Goal: Check status: Check status

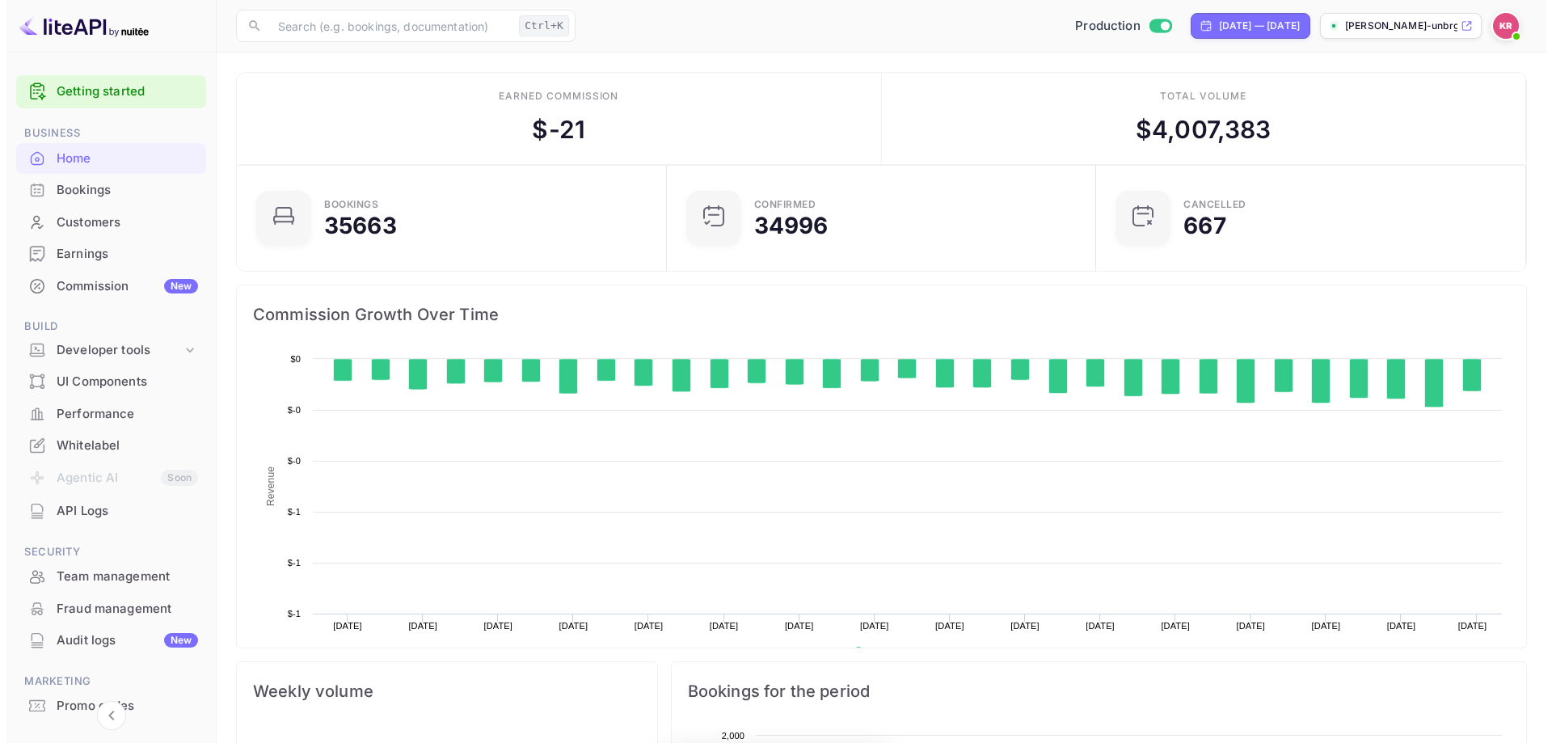
scroll to position [251, 407]
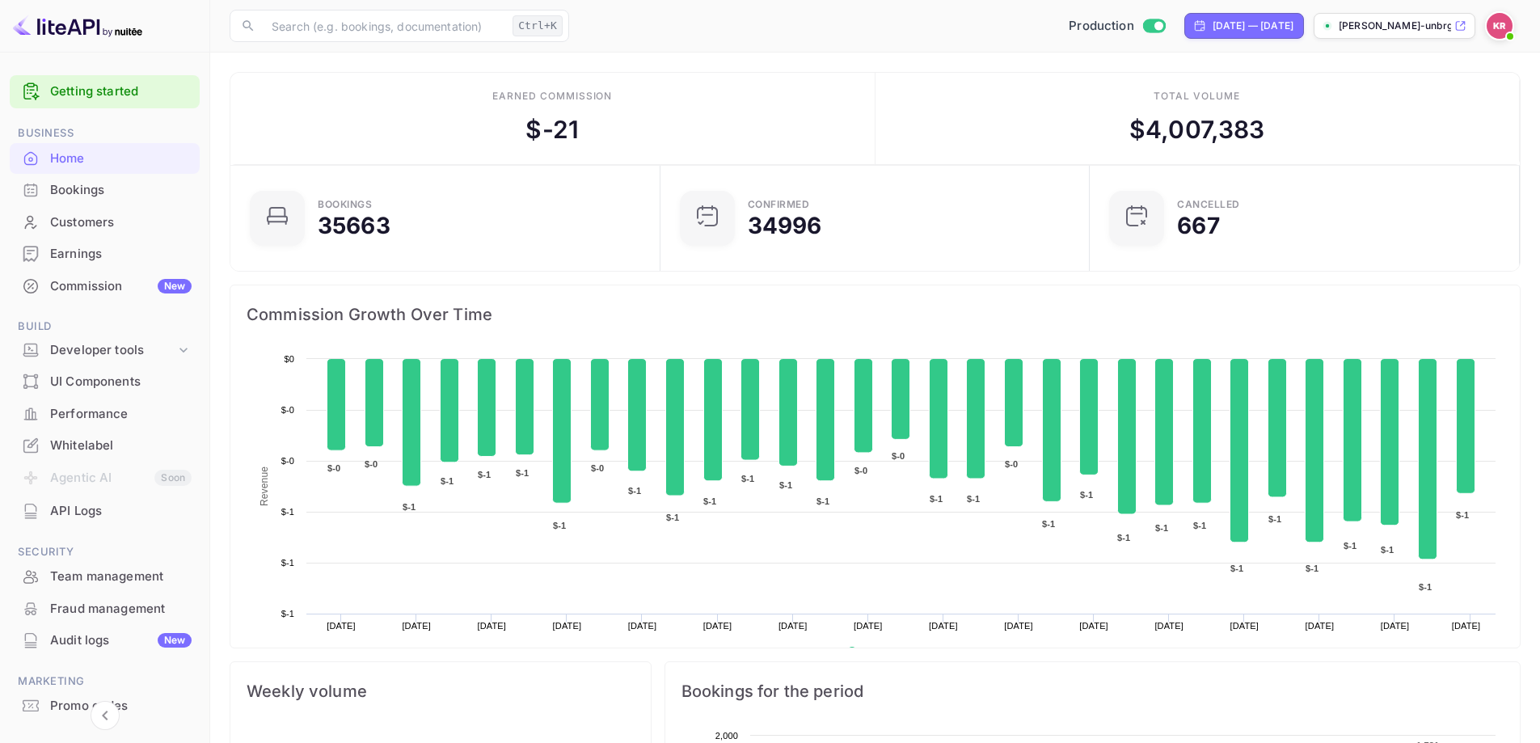
click at [124, 172] on div "Home" at bounding box center [105, 159] width 190 height 32
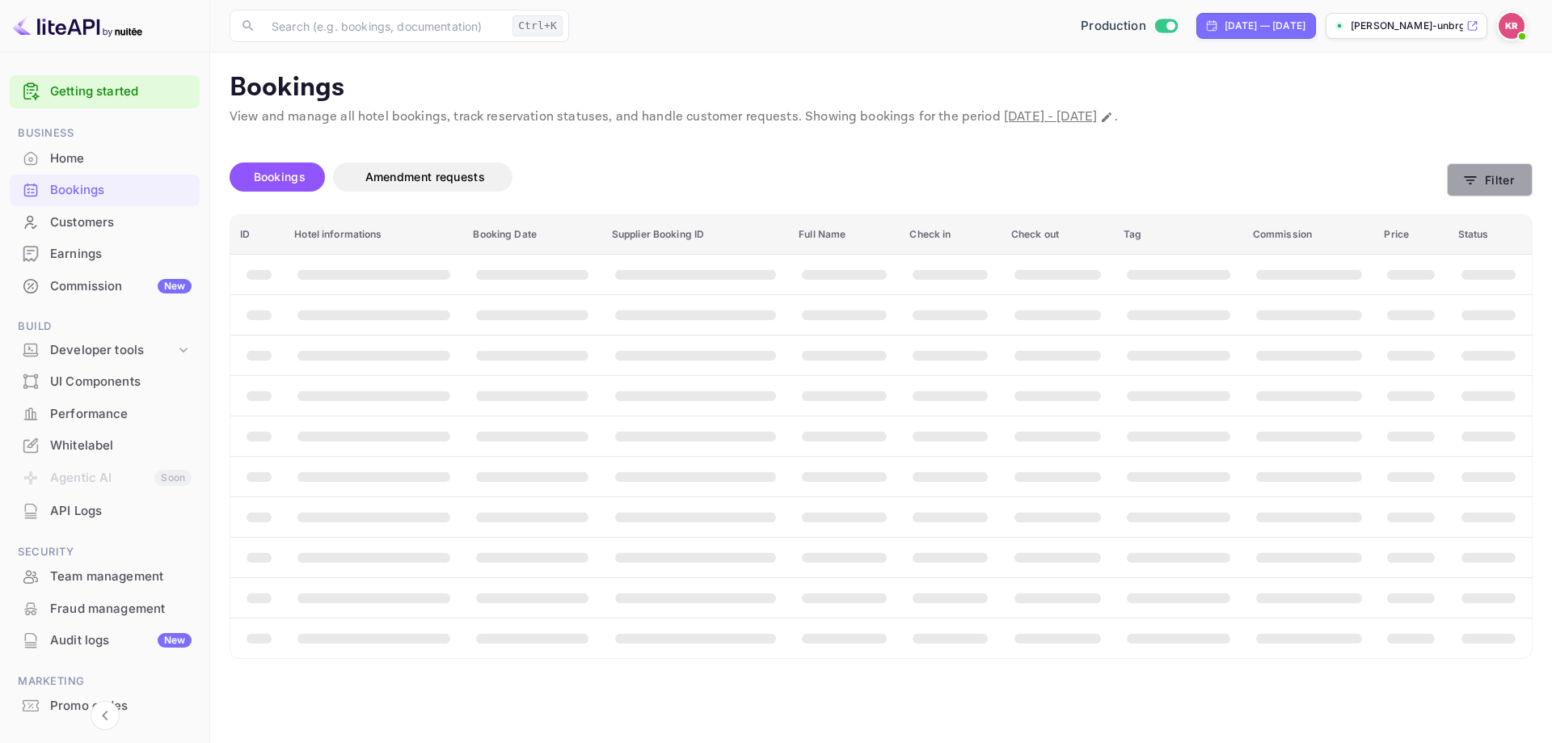
click at [1477, 184] on icon "button" at bounding box center [1470, 180] width 16 height 16
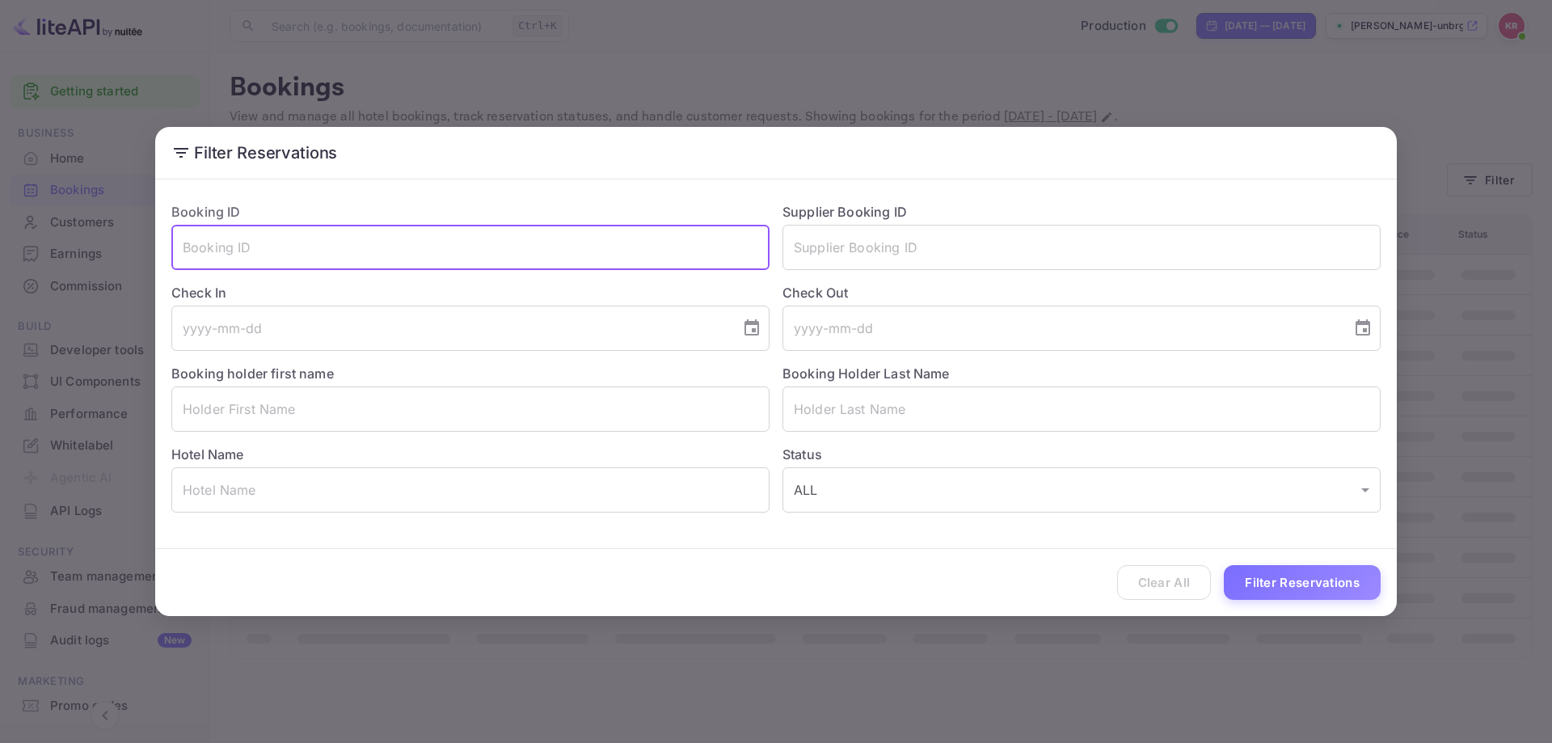
paste input "[PERSON_NAME]"
click at [235, 246] on input "[PERSON_NAME]" at bounding box center [470, 247] width 598 height 45
type input "Vesna"
click at [178, 248] on input "Vesna" at bounding box center [470, 247] width 598 height 45
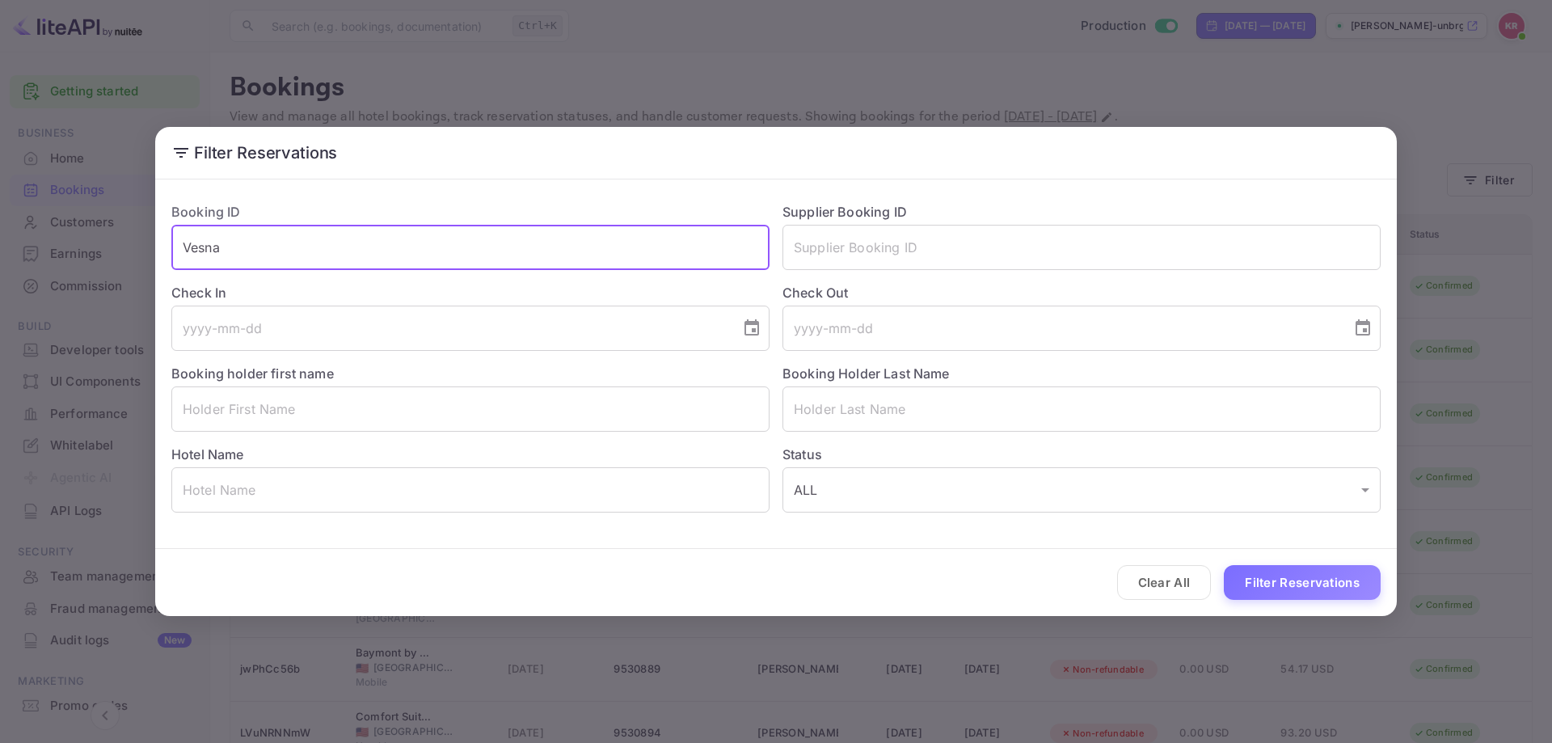
click at [518, 268] on input "Vesna" at bounding box center [470, 247] width 598 height 45
click at [513, 256] on input "Vesna" at bounding box center [470, 247] width 598 height 45
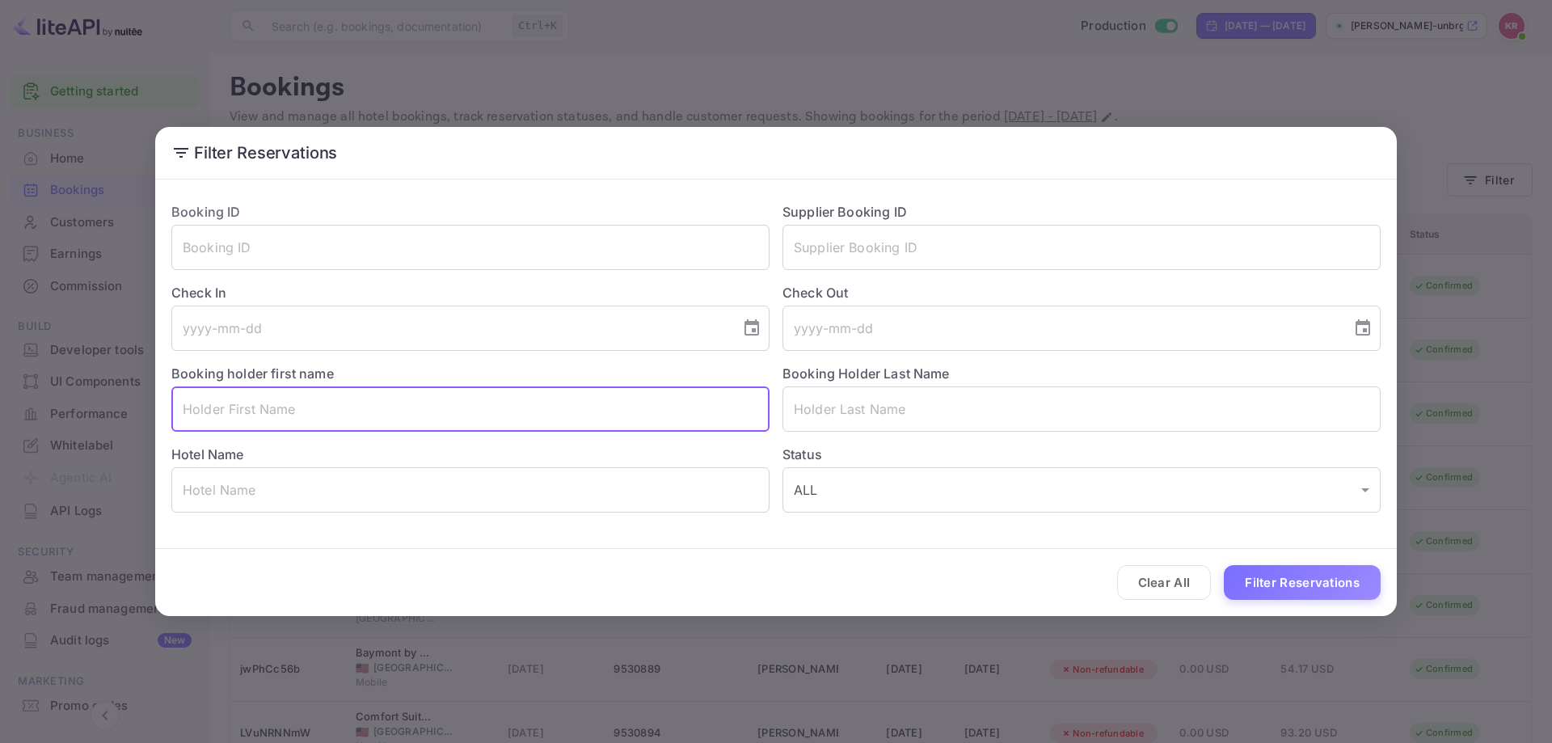
paste input "[PERSON_NAME]"
click at [217, 409] on input "[PERSON_NAME]" at bounding box center [470, 408] width 598 height 45
type input "[PERSON_NAME]"
click at [210, 403] on input "[PERSON_NAME]" at bounding box center [470, 408] width 598 height 45
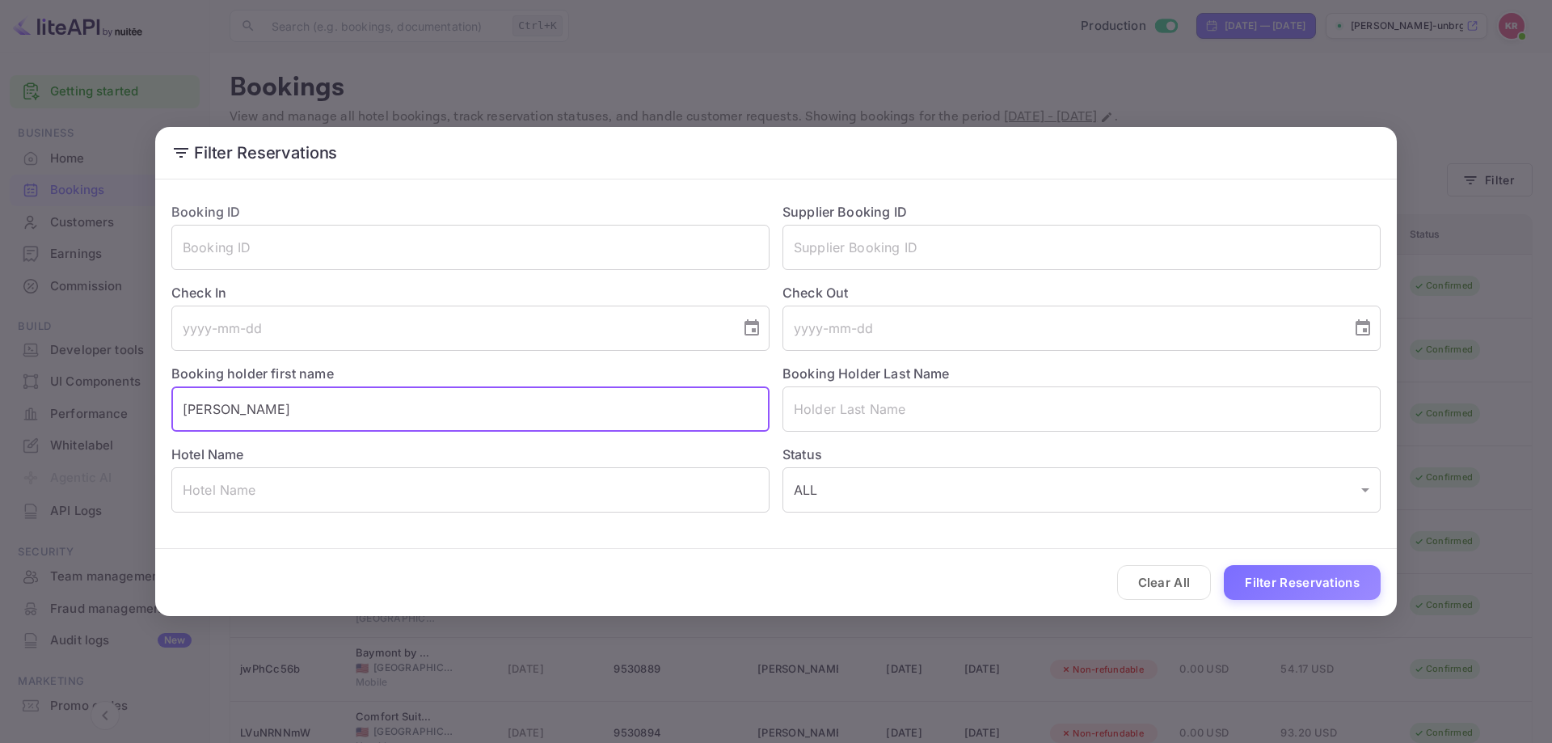
click at [210, 403] on input "[PERSON_NAME]" at bounding box center [470, 408] width 598 height 45
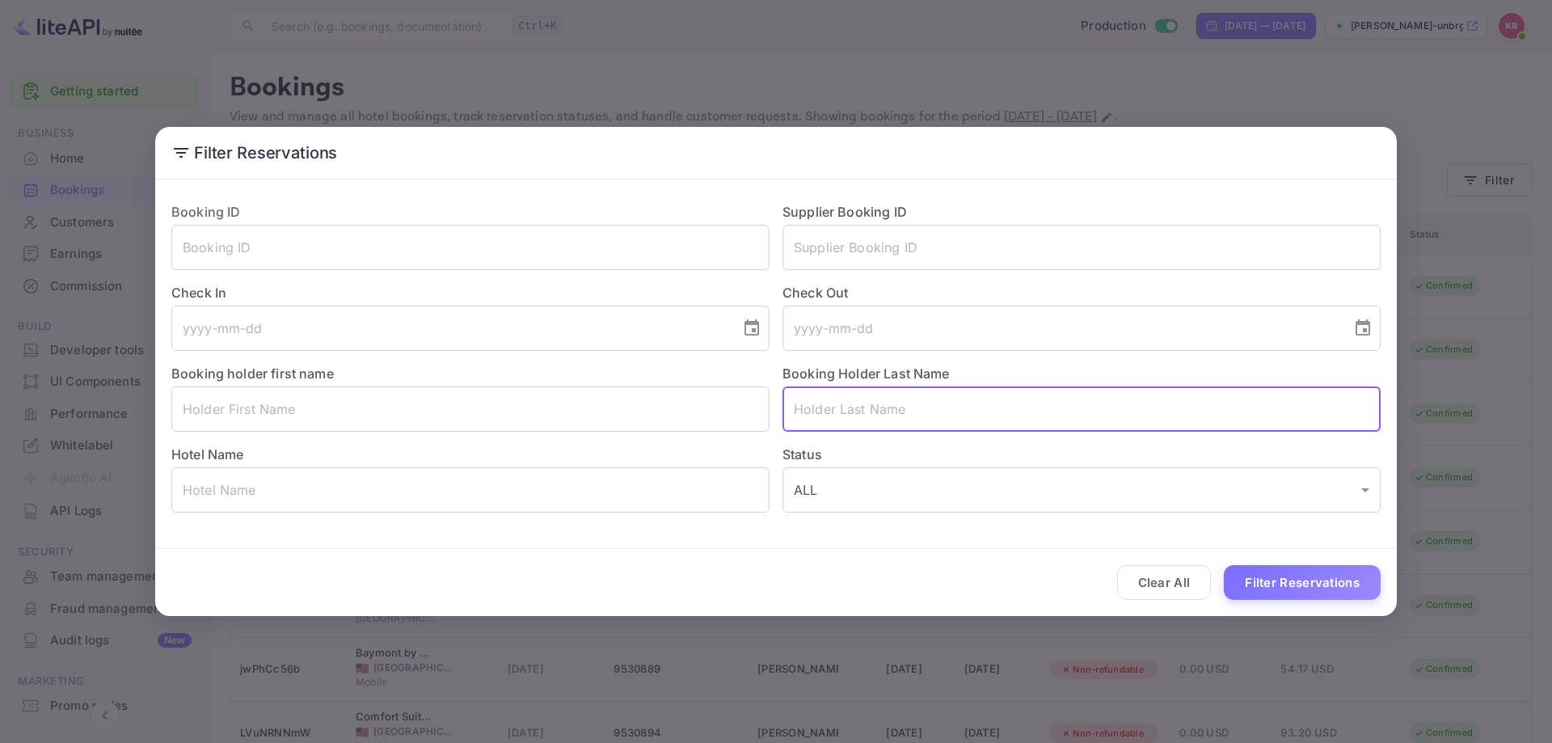
paste input "[PERSON_NAME]"
click at [793, 418] on input "[PERSON_NAME]" at bounding box center [1081, 408] width 598 height 45
click at [865, 418] on input "[PERSON_NAME]" at bounding box center [1081, 408] width 598 height 45
type input "[PERSON_NAME]"
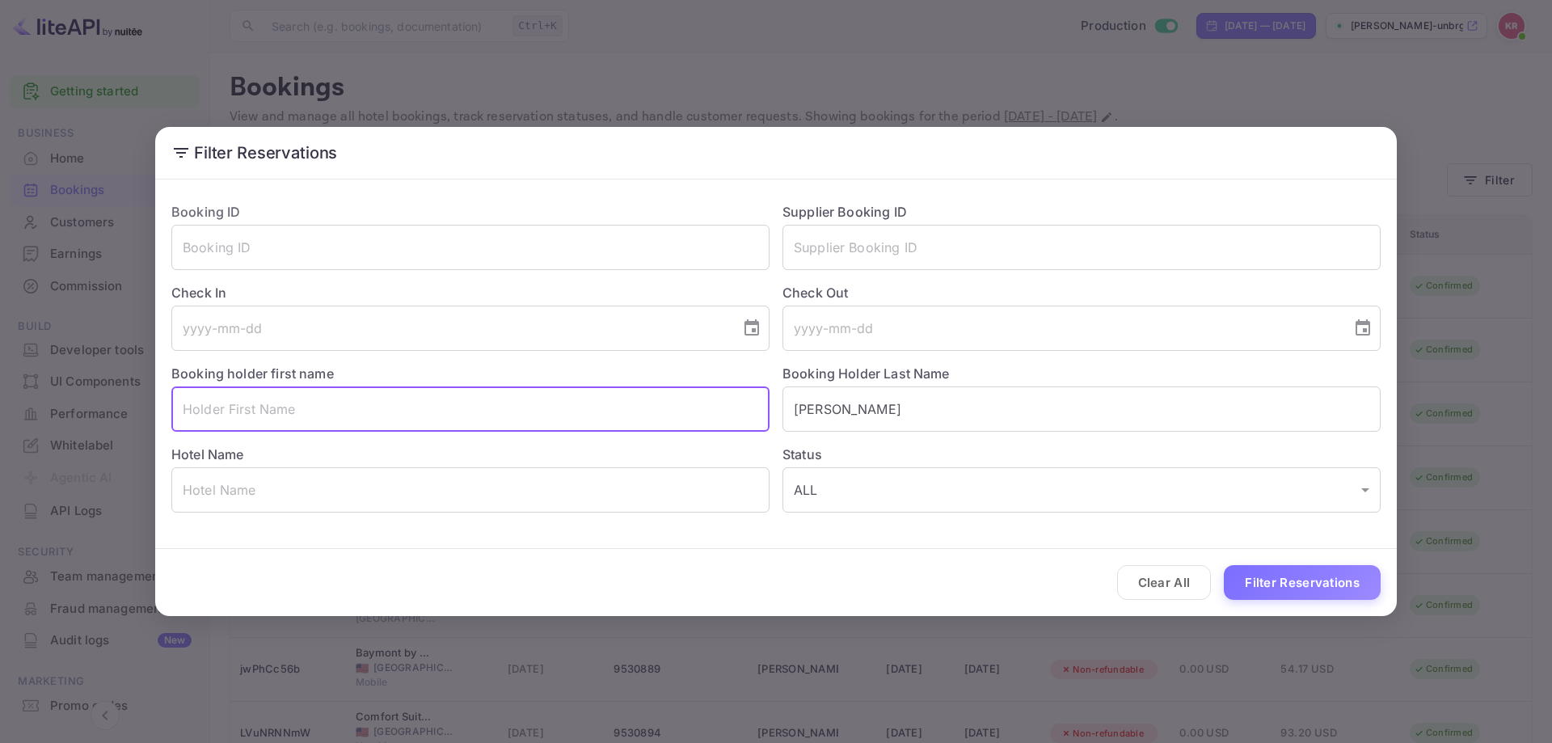
click at [207, 406] on input "text" at bounding box center [470, 408] width 598 height 45
paste input "Vesna"
click at [183, 410] on input "Vesna" at bounding box center [470, 408] width 598 height 45
click at [232, 415] on input "Vesna" at bounding box center [470, 408] width 598 height 45
type input "Vesna"
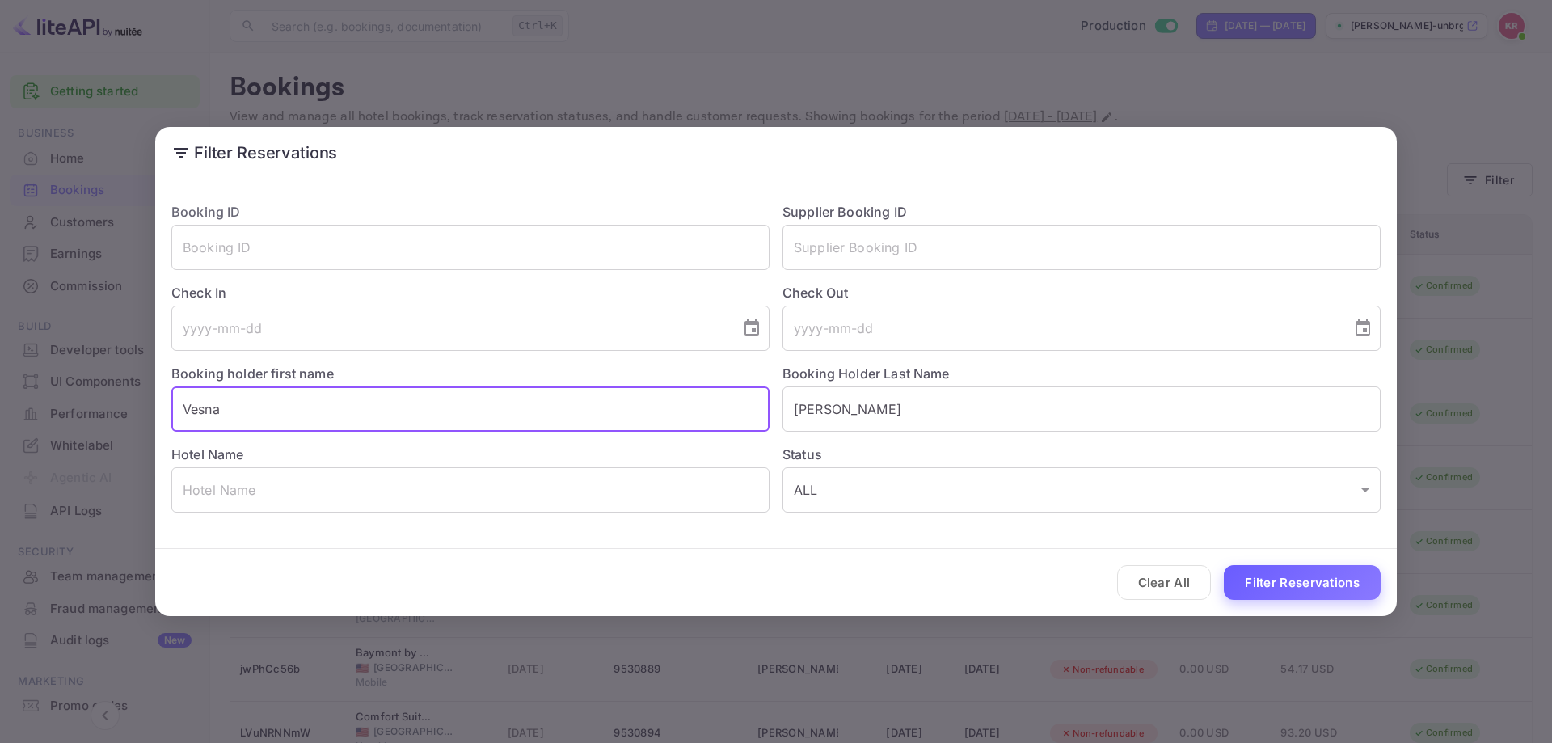
click at [1319, 571] on button "Filter Reservations" at bounding box center [1302, 582] width 157 height 35
